Goal: Task Accomplishment & Management: Manage account settings

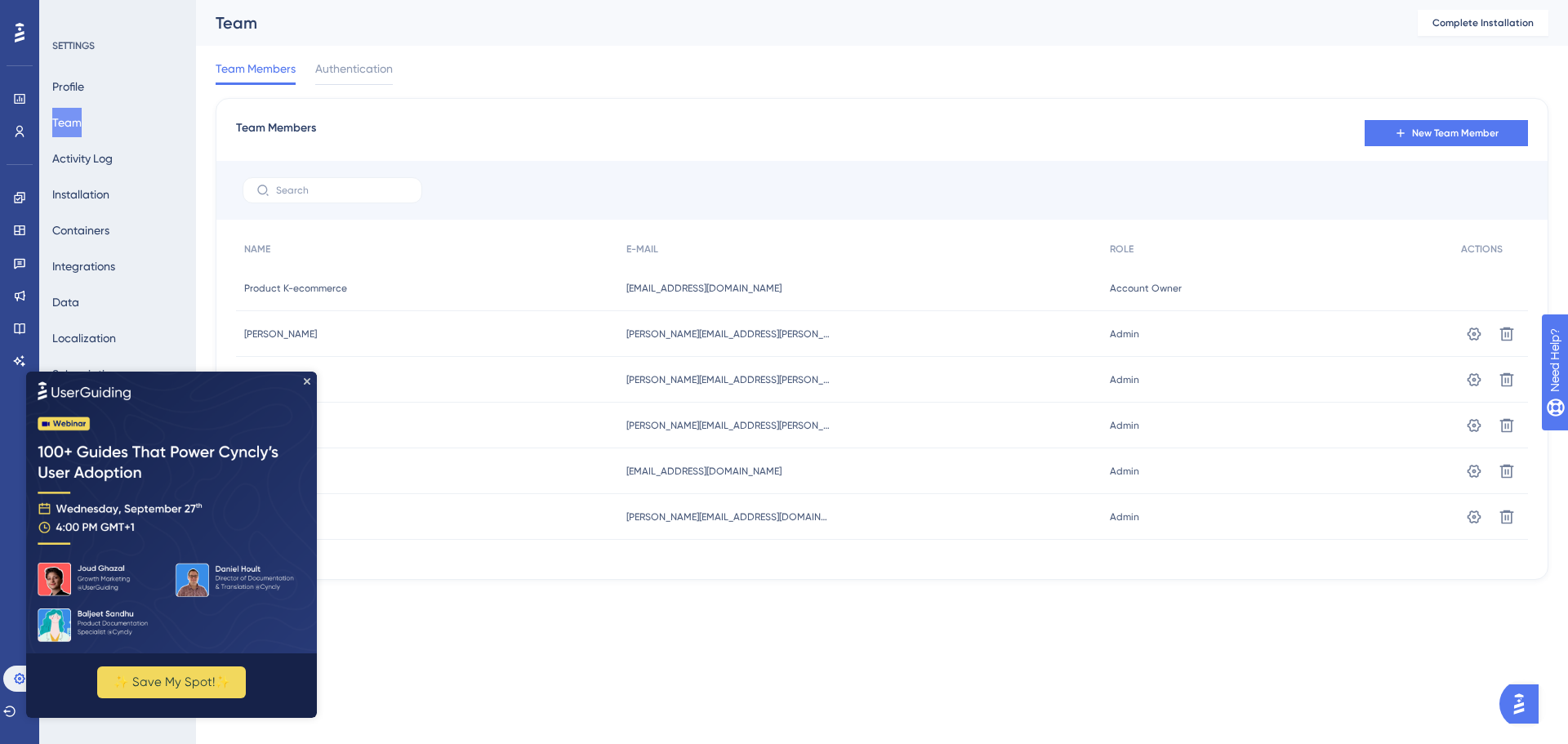
click at [611, 135] on div "Team Members New Team Member" at bounding box center [882, 133] width 1292 height 30
click at [311, 383] on img at bounding box center [172, 512] width 291 height 282
click at [306, 383] on icon "Close Preview" at bounding box center [307, 381] width 7 height 7
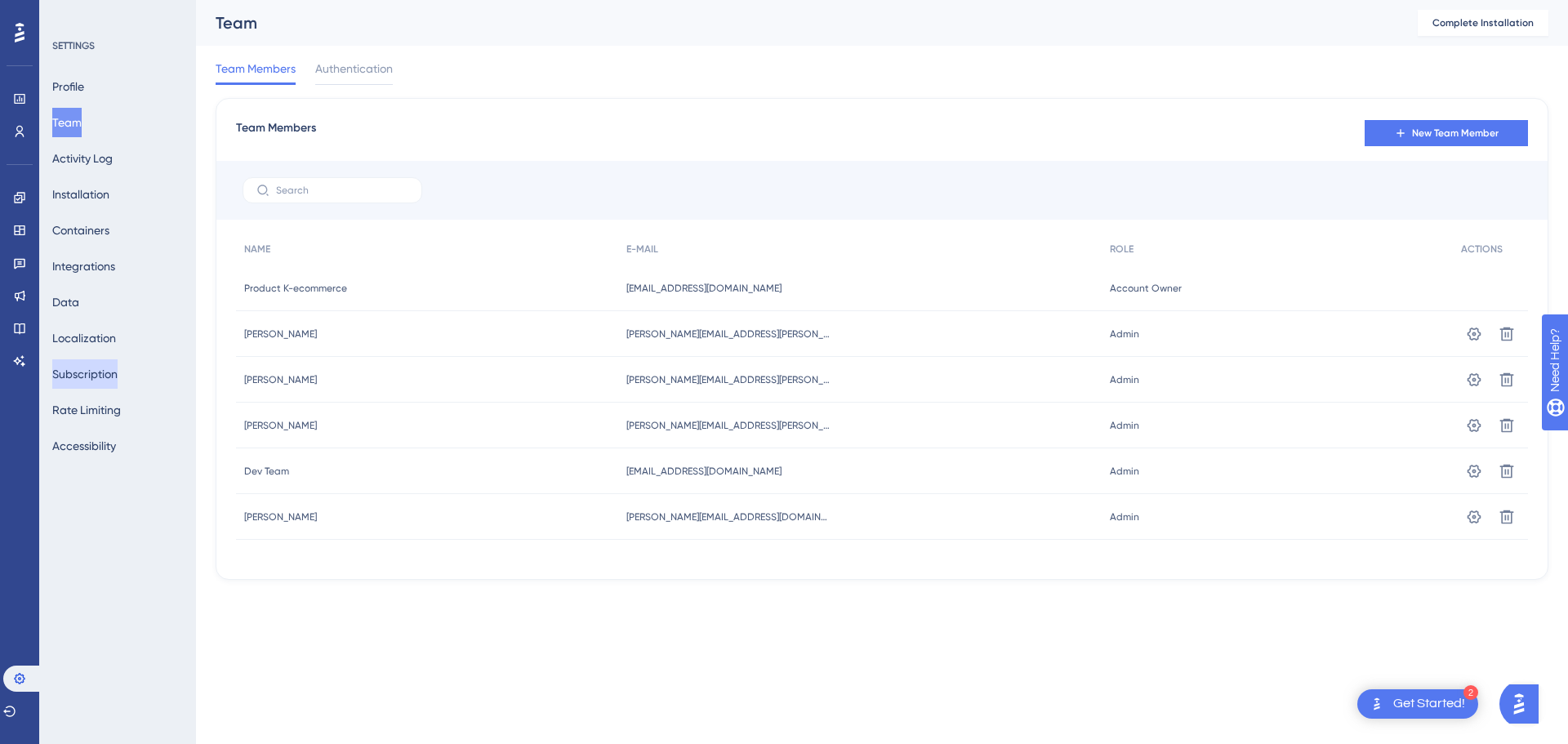
click at [101, 383] on button "Subscription" at bounding box center [84, 374] width 65 height 30
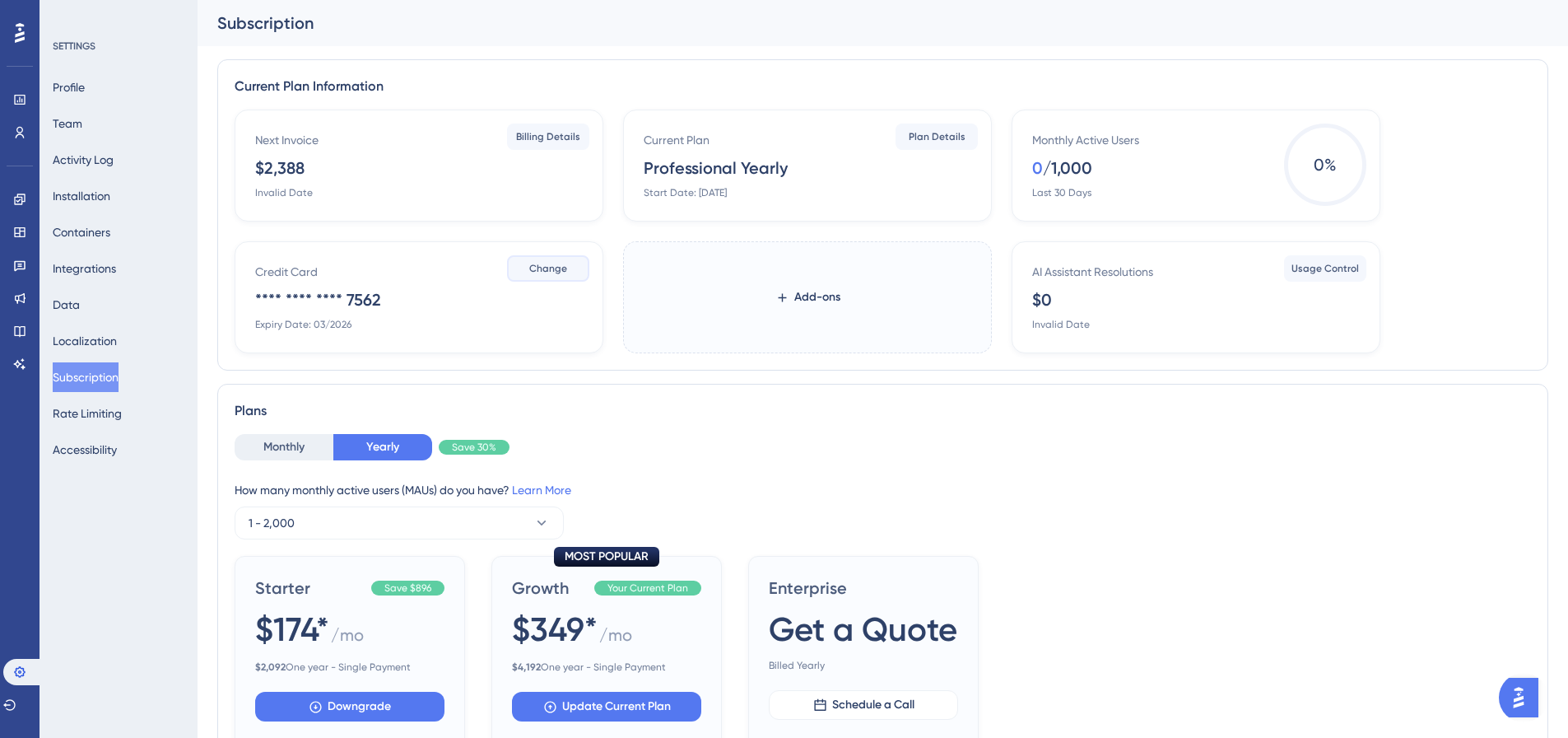
click at [552, 267] on span "Change" at bounding box center [548, 268] width 37 height 13
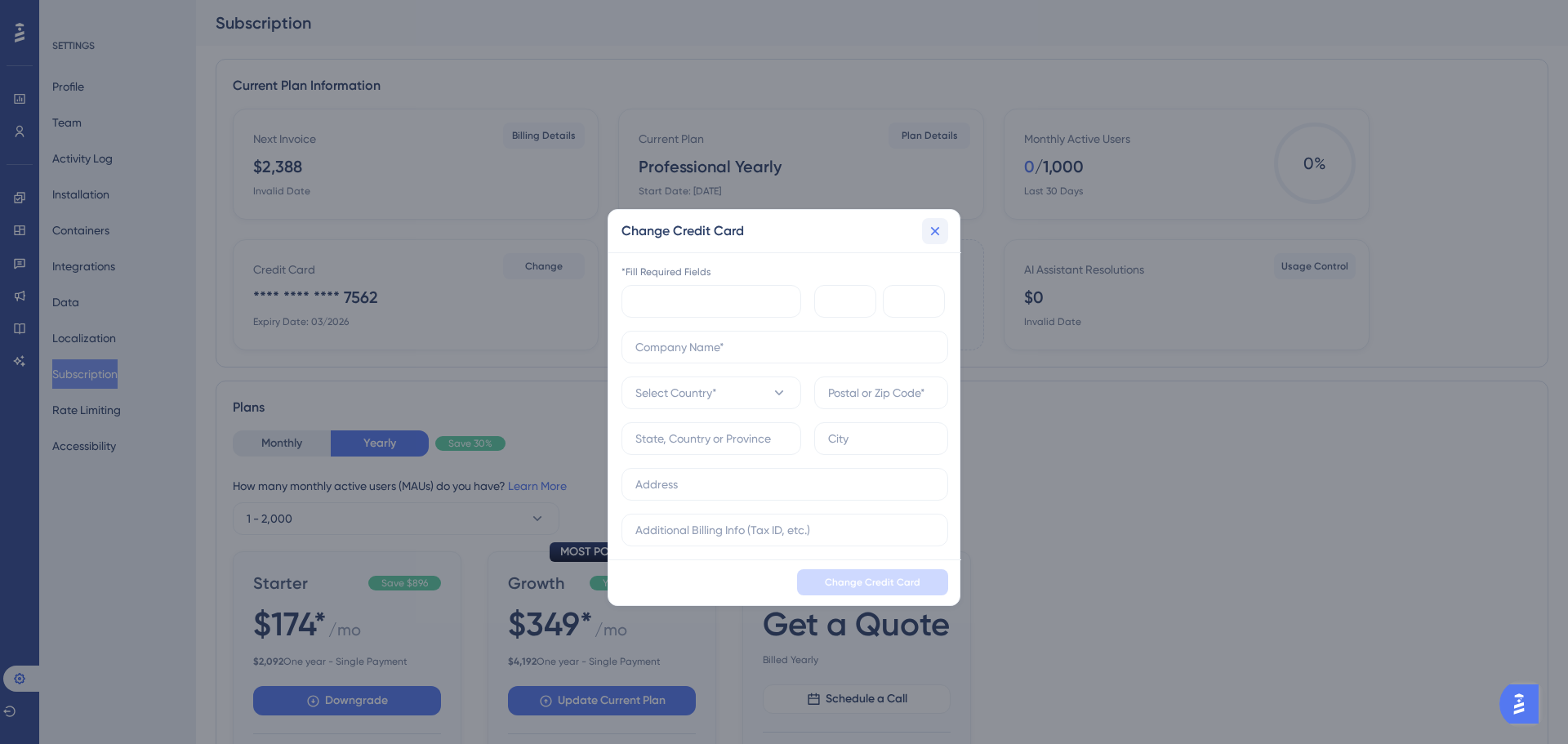
click at [933, 234] on icon at bounding box center [935, 231] width 9 height 9
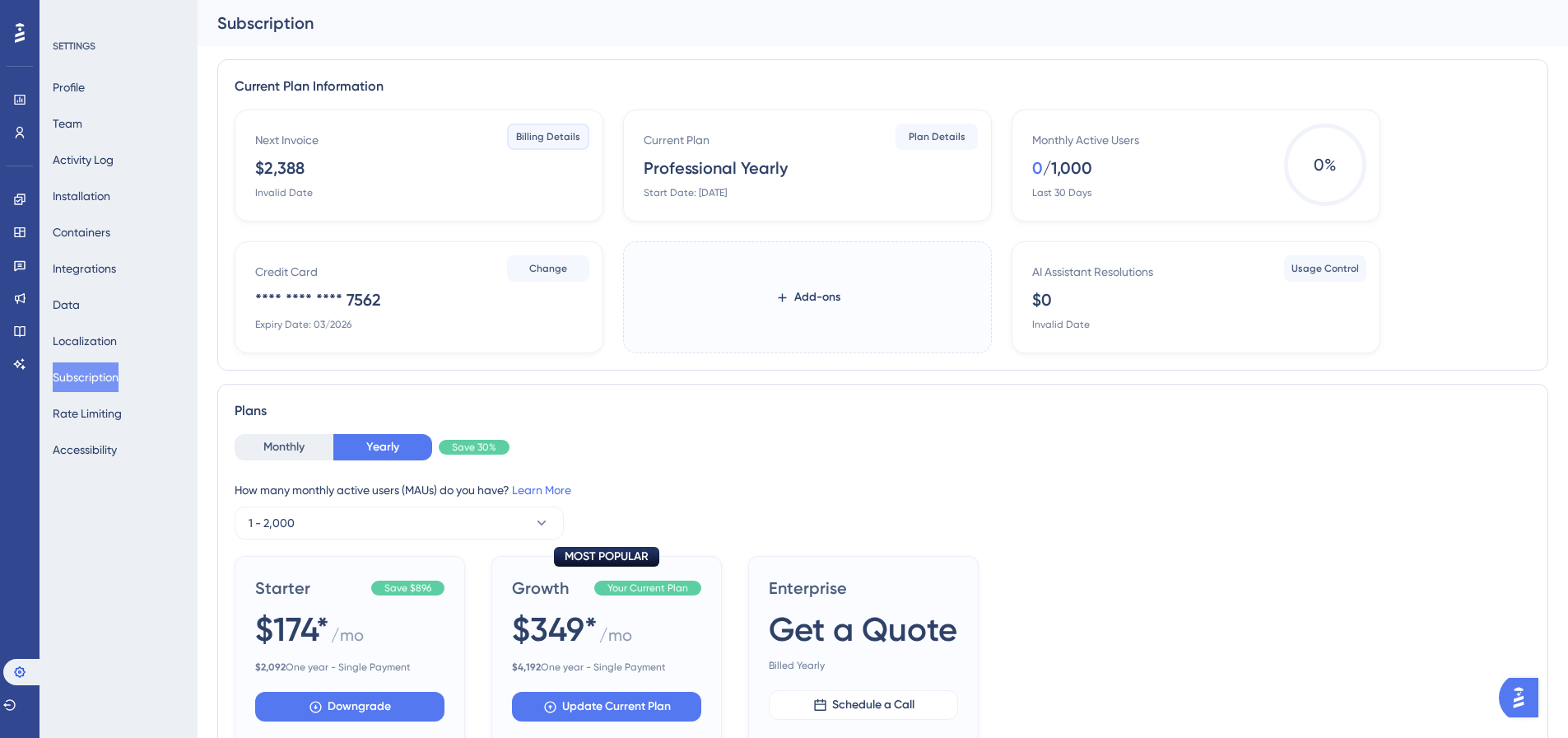
click at [525, 134] on span "Billing Details" at bounding box center [548, 137] width 64 height 13
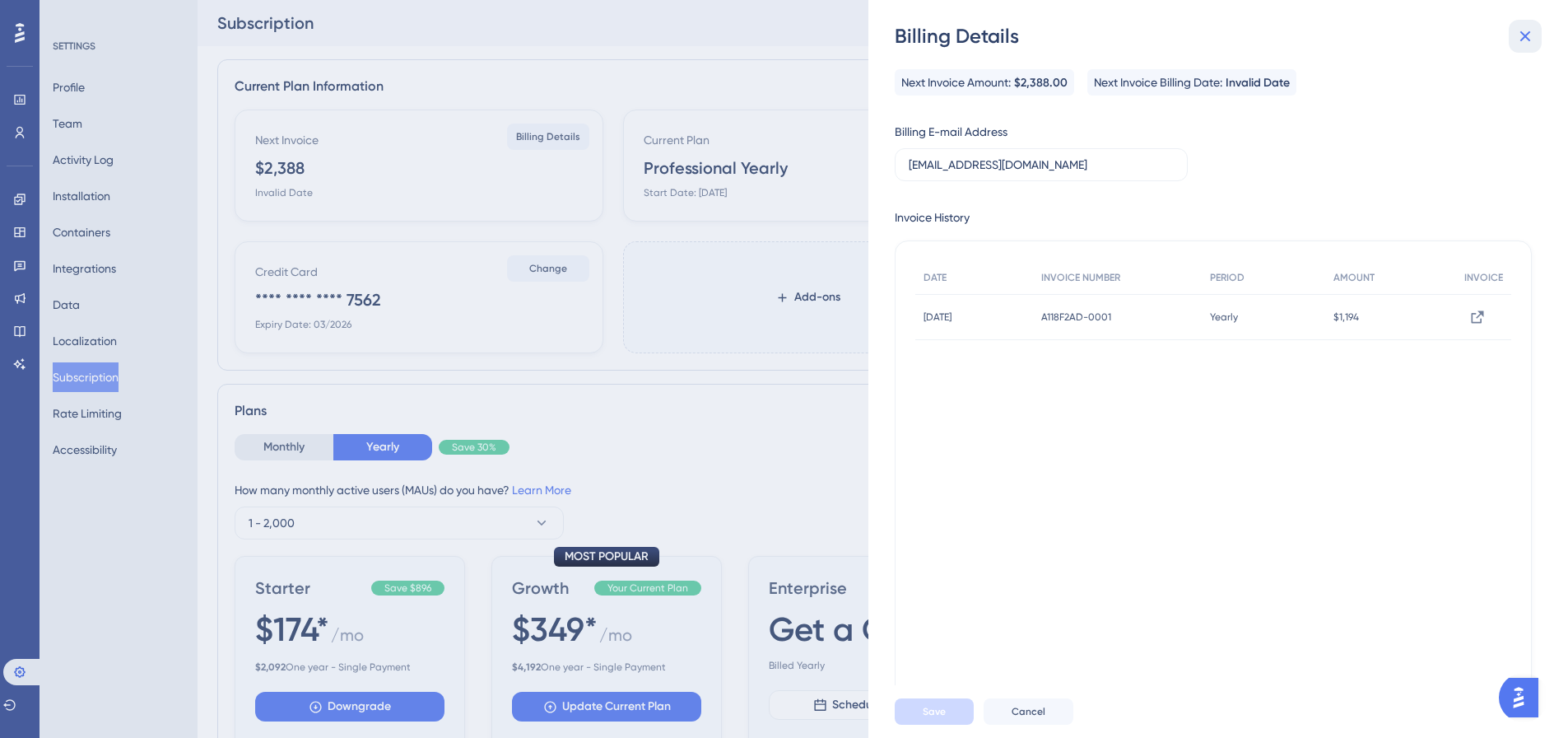
click at [1527, 30] on icon at bounding box center [1526, 37] width 20 height 20
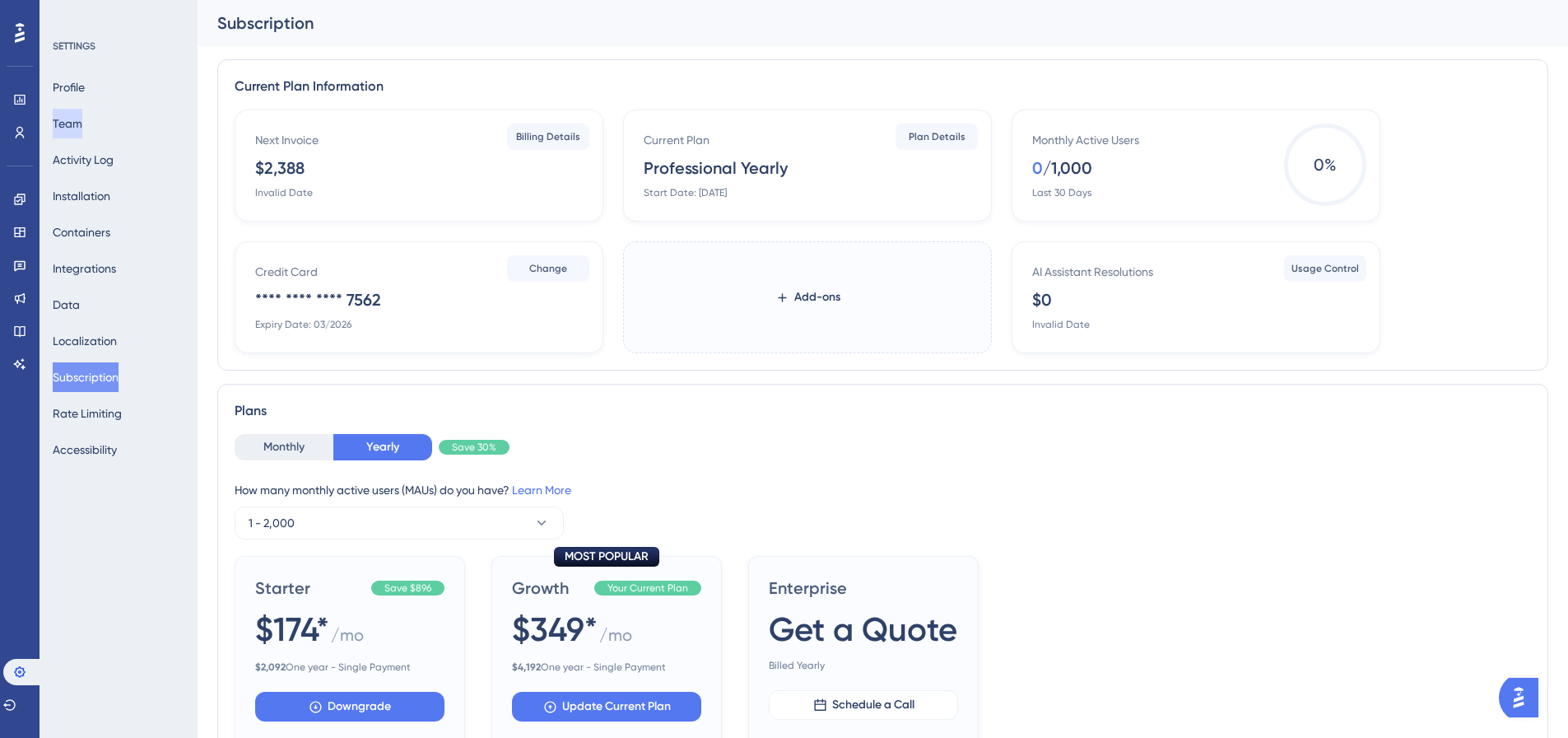
click at [82, 120] on button "Team" at bounding box center [67, 123] width 30 height 30
